Goal: Use online tool/utility

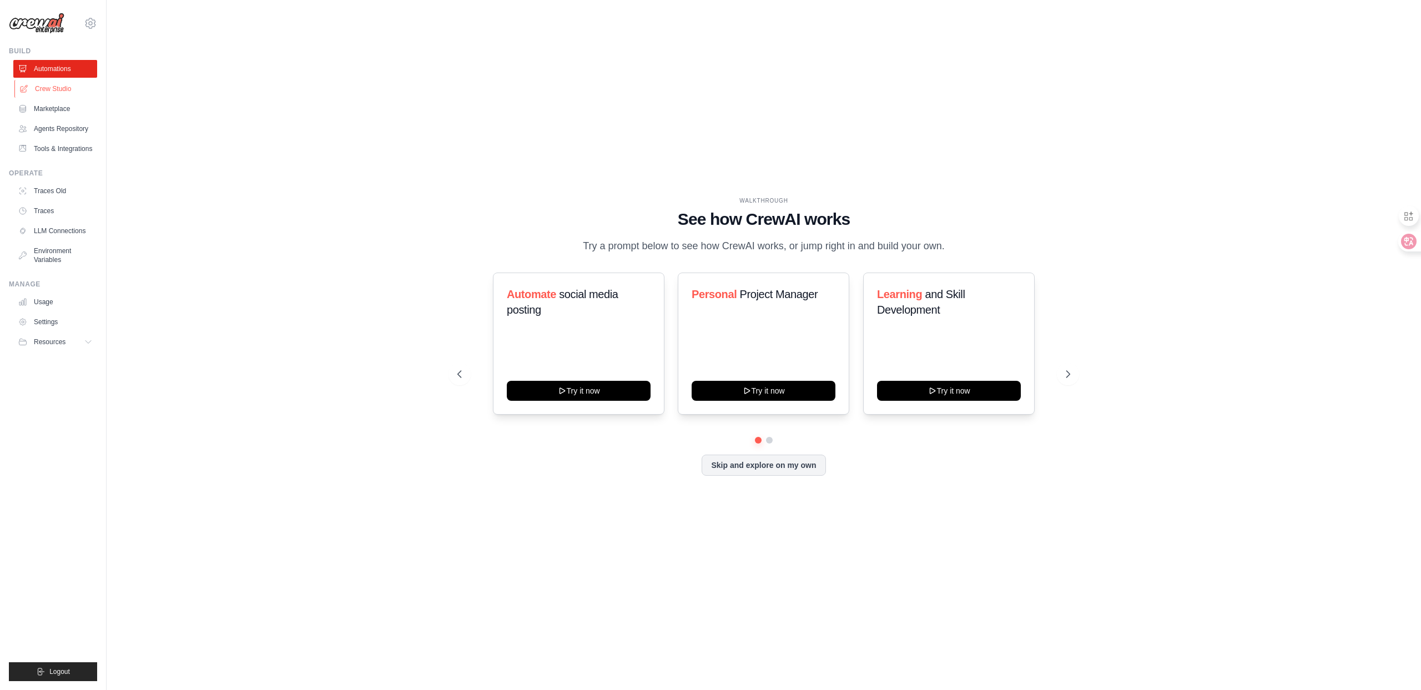
click at [68, 91] on link "Crew Studio" at bounding box center [56, 89] width 84 height 18
